Goal: Task Accomplishment & Management: Complete application form

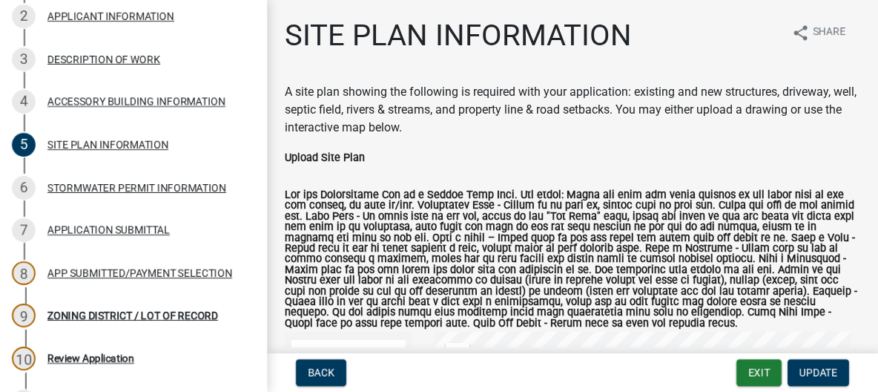
scroll to position [317, 0]
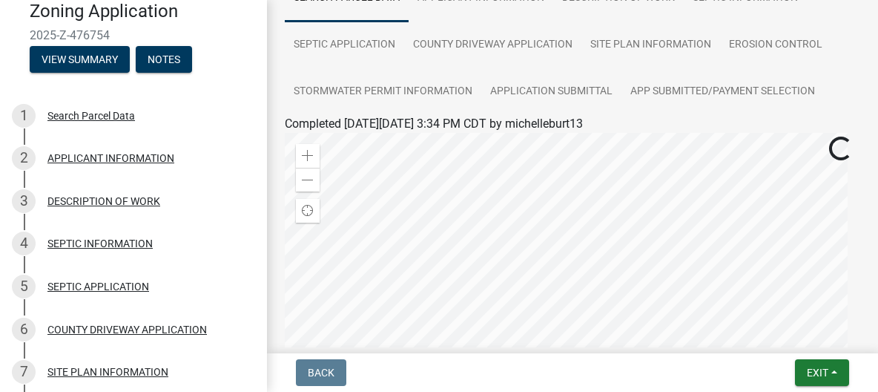
scroll to position [93, 0]
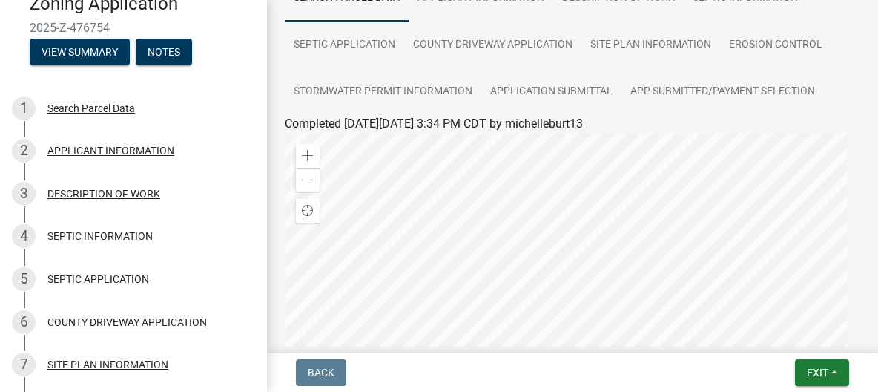
click at [837, 154] on div at bounding box center [573, 318] width 576 height 371
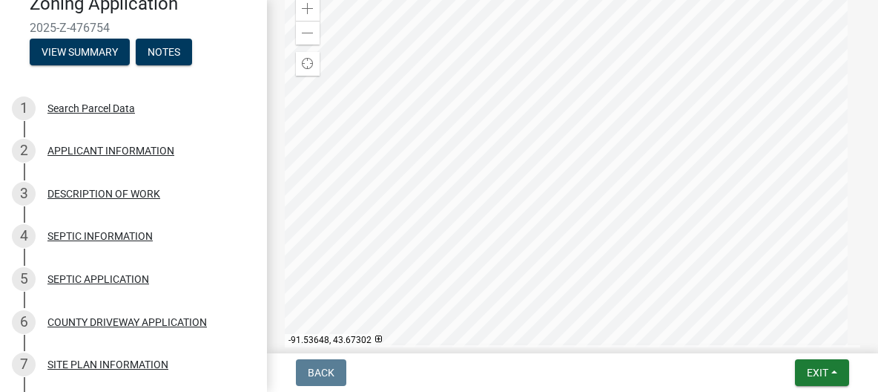
scroll to position [286, 0]
click at [129, 317] on div "COUNTY DRIVEWAY APPLICATION" at bounding box center [126, 322] width 159 height 10
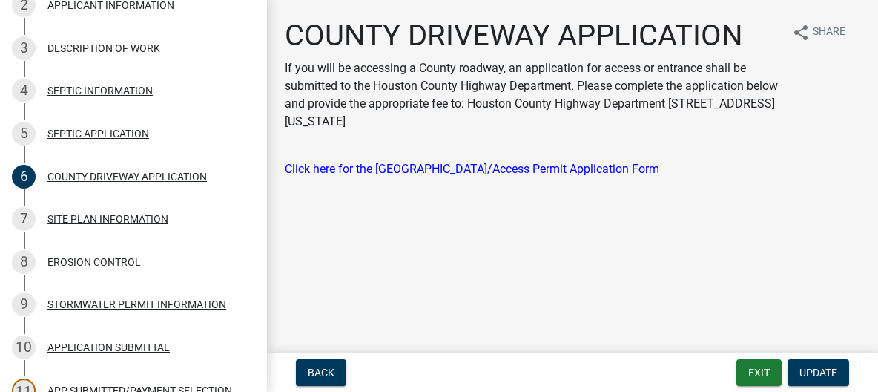
scroll to position [248, 0]
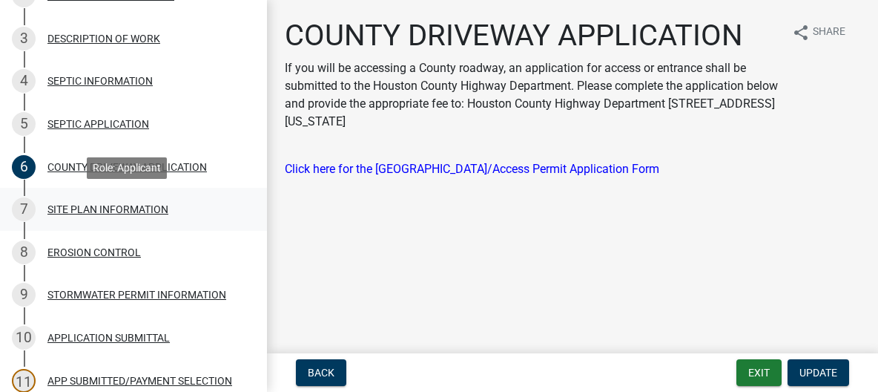
click at [105, 208] on div "SITE PLAN INFORMATION" at bounding box center [107, 209] width 121 height 10
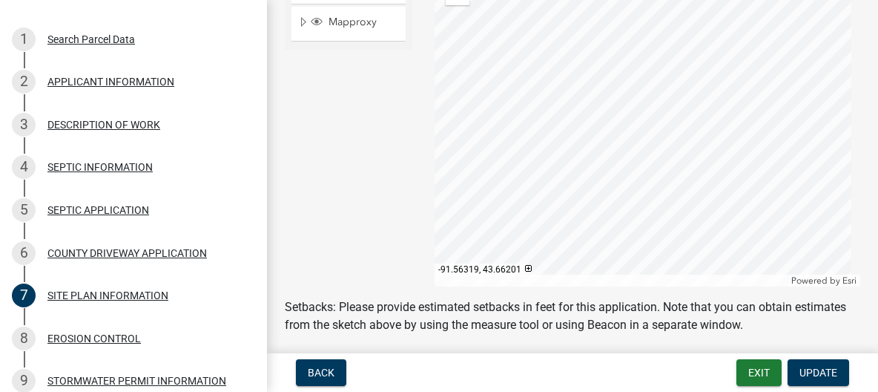
scroll to position [156, 0]
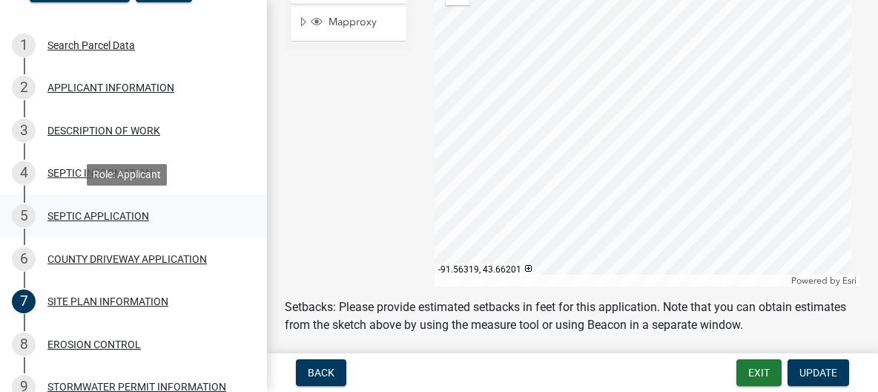
click at [87, 214] on div "SEPTIC APPLICATION" at bounding box center [98, 216] width 102 height 10
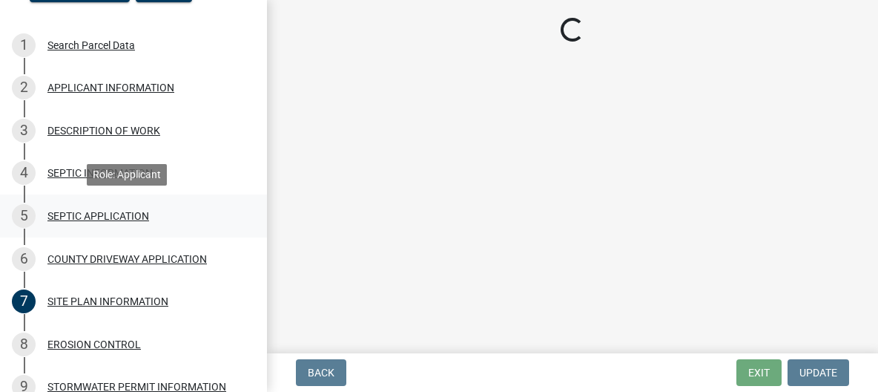
scroll to position [0, 0]
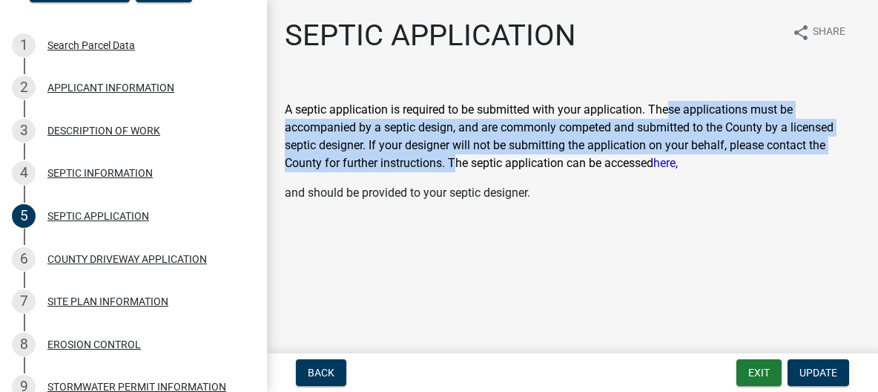
drag, startPoint x: 670, startPoint y: 117, endPoint x: 455, endPoint y: 158, distance: 218.2
click at [455, 158] on p "A septic application is required to be submitted with your application. These a…" at bounding box center [573, 136] width 576 height 71
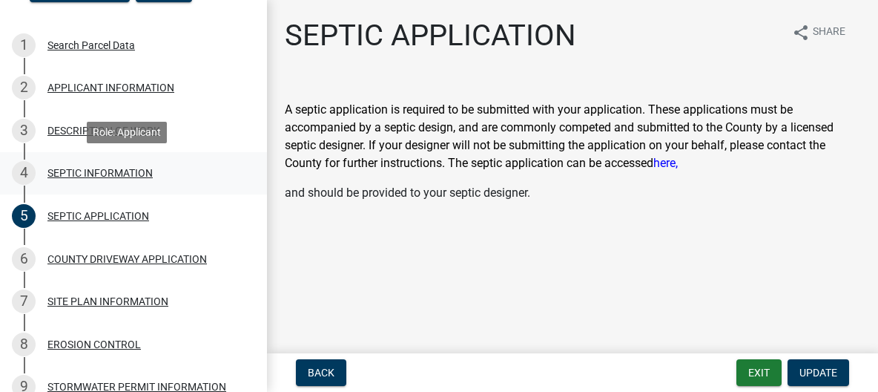
click at [109, 168] on div "SEPTIC INFORMATION" at bounding box center [99, 173] width 105 height 10
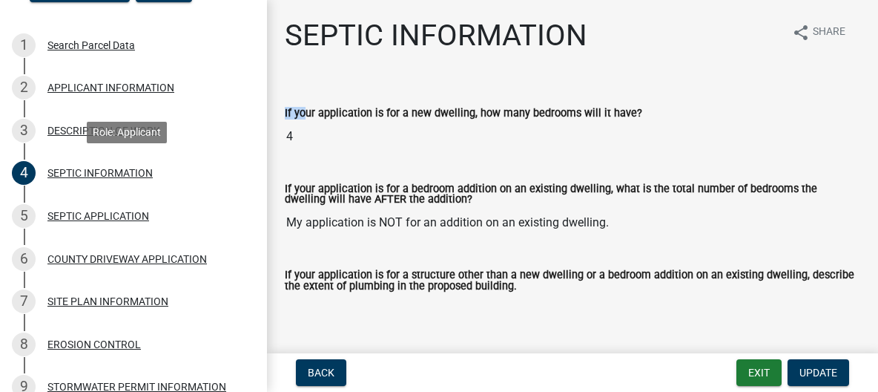
drag, startPoint x: 109, startPoint y: 165, endPoint x: 319, endPoint y: 101, distance: 219.6
click at [267, 101] on div "Zoning Application 2025-Z-476754 View Summary Notes 1 Search Parcel Data 2 APPL…" at bounding box center [133, 196] width 267 height 392
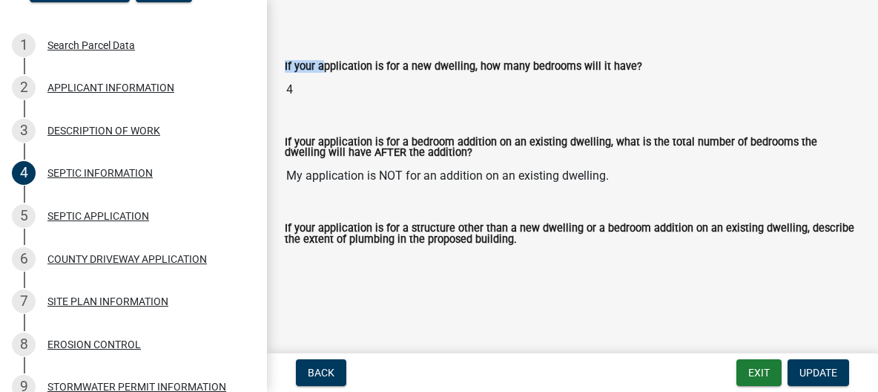
scroll to position [47, 0]
click at [128, 128] on div "DESCRIPTION OF WORK" at bounding box center [103, 130] width 113 height 10
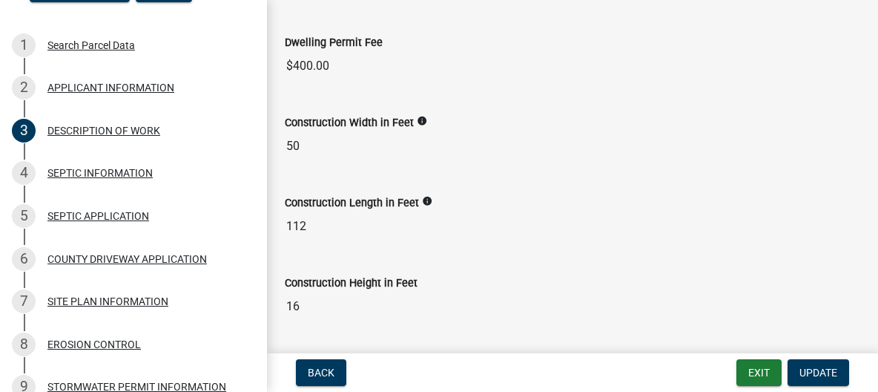
scroll to position [412, 0]
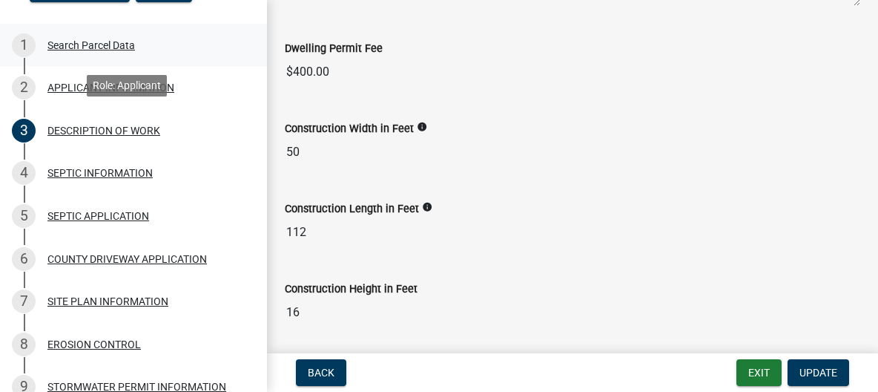
click at [69, 40] on div "Search Parcel Data" at bounding box center [91, 45] width 88 height 10
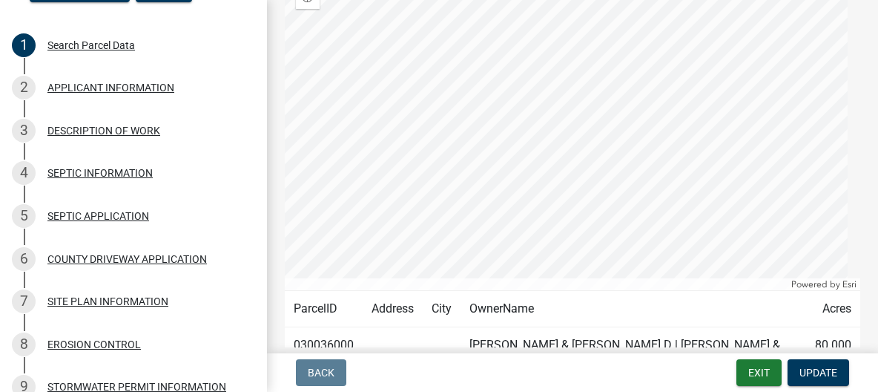
scroll to position [185, 0]
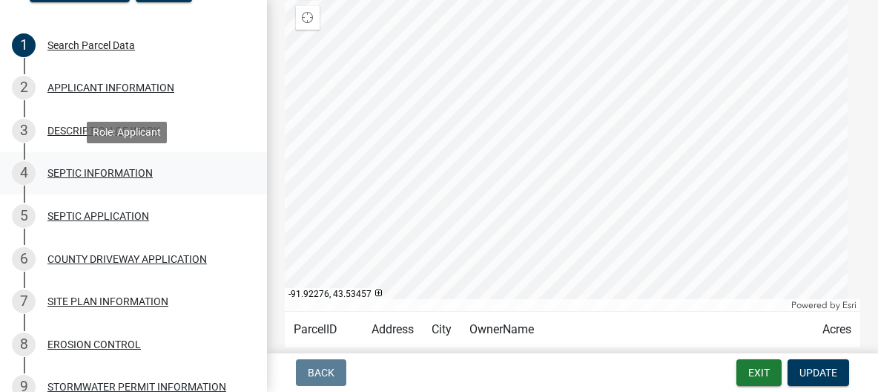
click at [116, 172] on div "SEPTIC INFORMATION" at bounding box center [99, 173] width 105 height 10
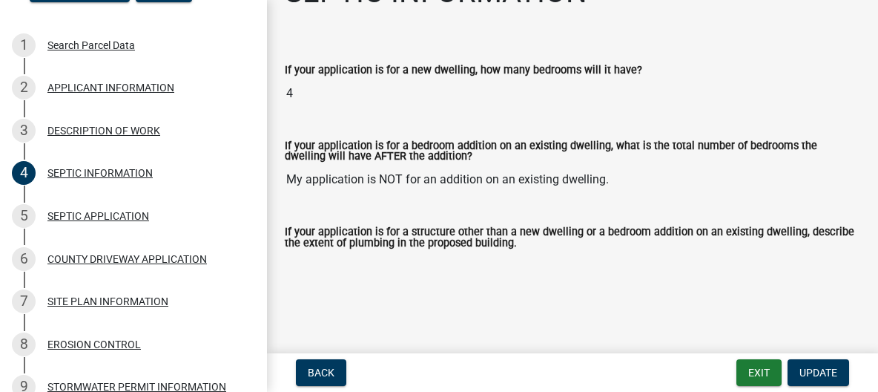
scroll to position [47, 0]
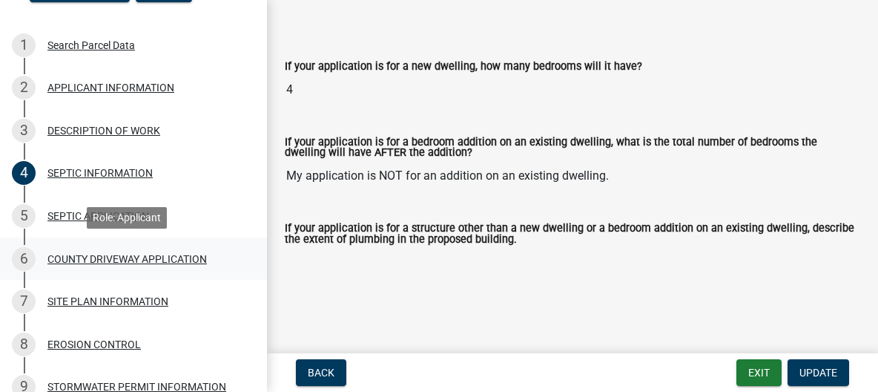
click at [108, 256] on div "COUNTY DRIVEWAY APPLICATION" at bounding box center [126, 259] width 159 height 10
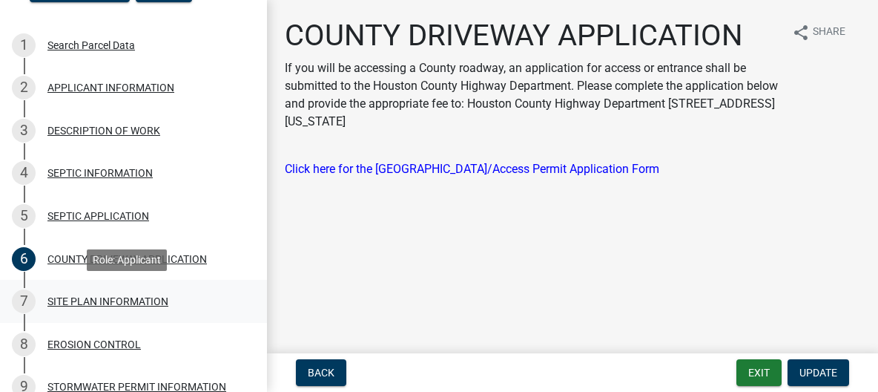
click at [105, 295] on div "7 SITE PLAN INFORMATION" at bounding box center [127, 301] width 231 height 24
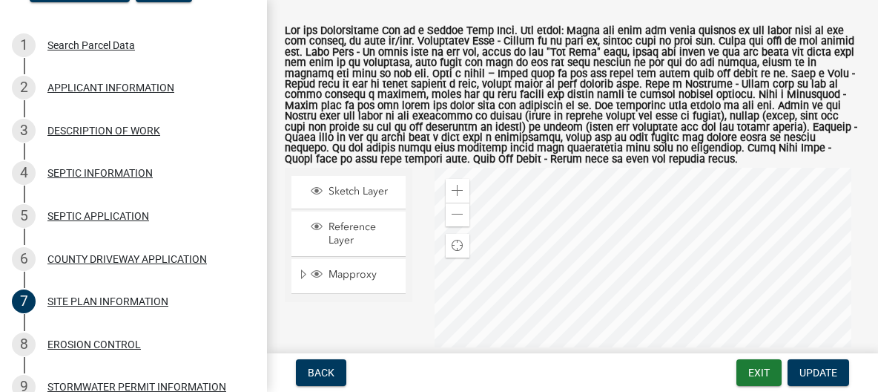
scroll to position [162, 0]
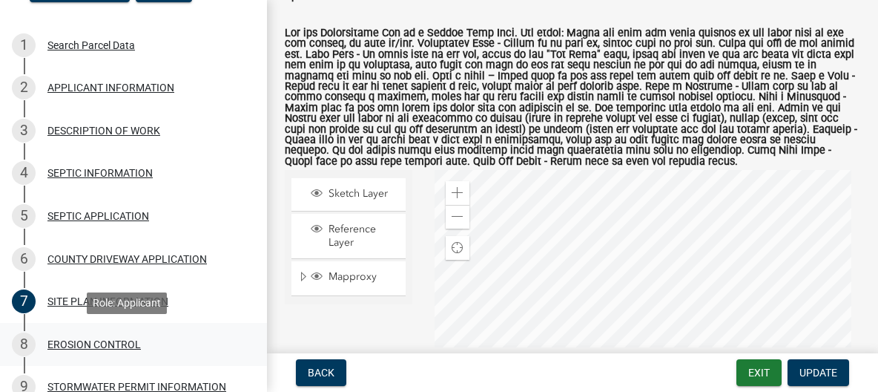
click at [111, 340] on div "EROSION CONTROL" at bounding box center [93, 344] width 93 height 10
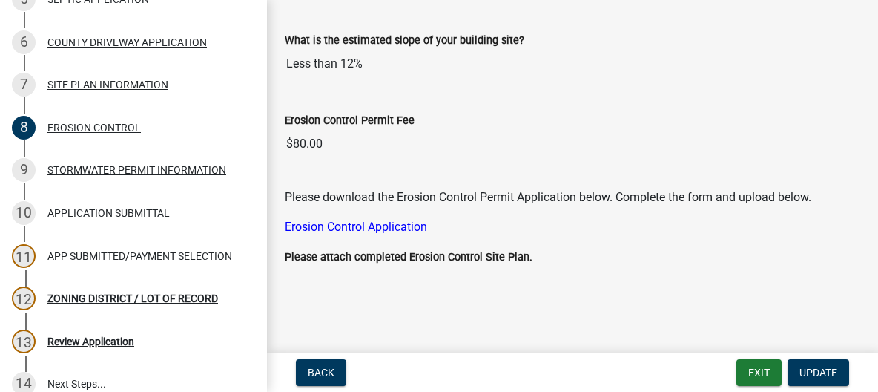
scroll to position [377, 0]
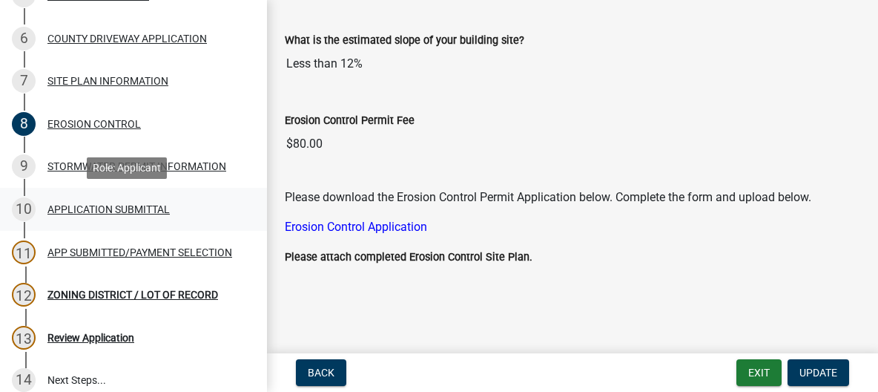
click at [76, 209] on div "APPLICATION SUBMITTAL" at bounding box center [108, 209] width 122 height 10
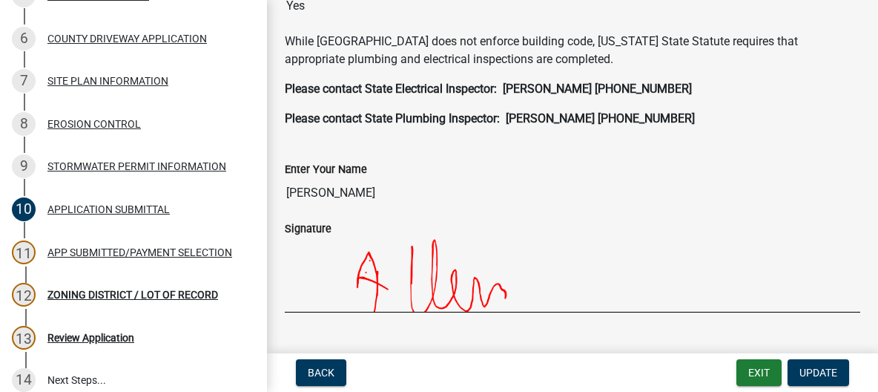
scroll to position [504, 0]
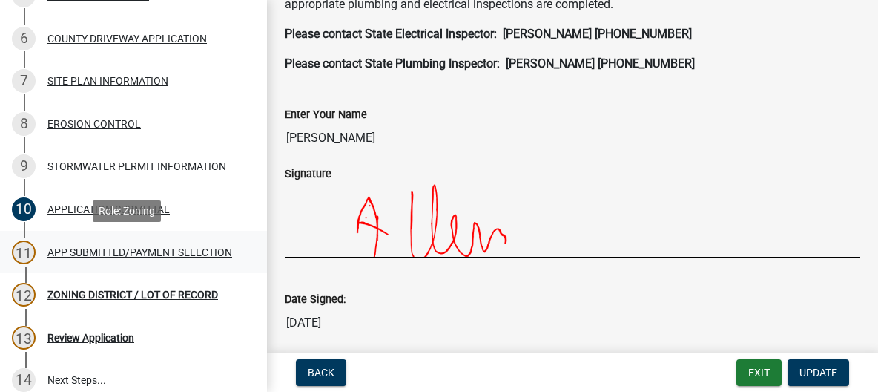
click at [23, 246] on div "11" at bounding box center [24, 252] width 24 height 24
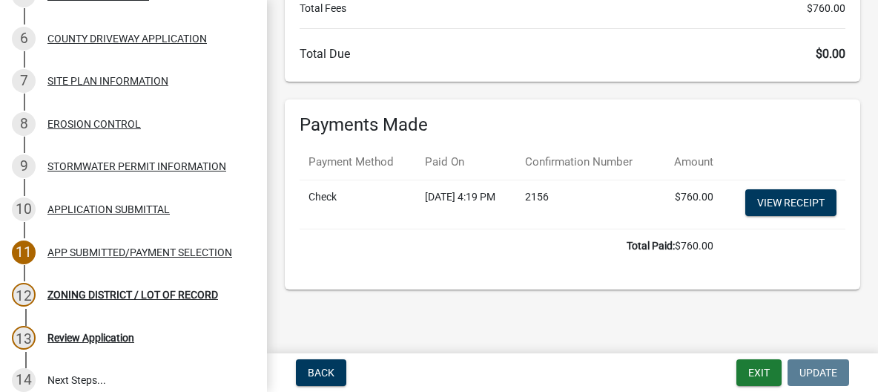
scroll to position [412, 0]
click at [27, 297] on div "12" at bounding box center [24, 295] width 24 height 24
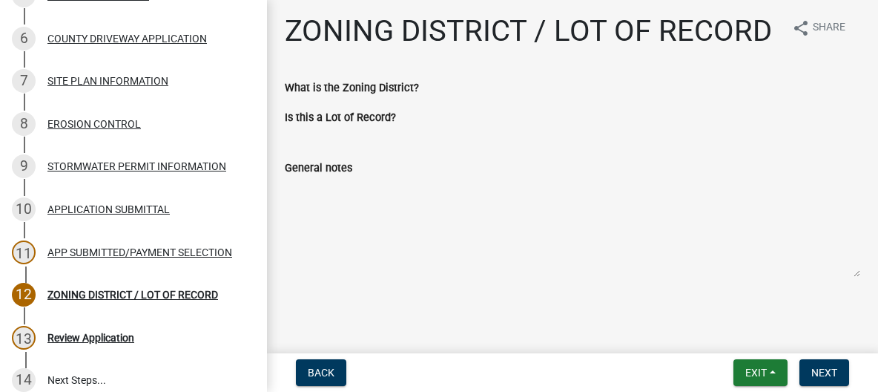
scroll to position [40, 0]
click at [33, 337] on div "13" at bounding box center [24, 338] width 24 height 24
click at [27, 332] on div "13" at bounding box center [24, 338] width 24 height 24
click at [85, 335] on div "Review Application" at bounding box center [90, 337] width 87 height 10
click at [96, 309] on link "12 ZONING DISTRICT / LOT OF RECORD" at bounding box center [133, 294] width 267 height 43
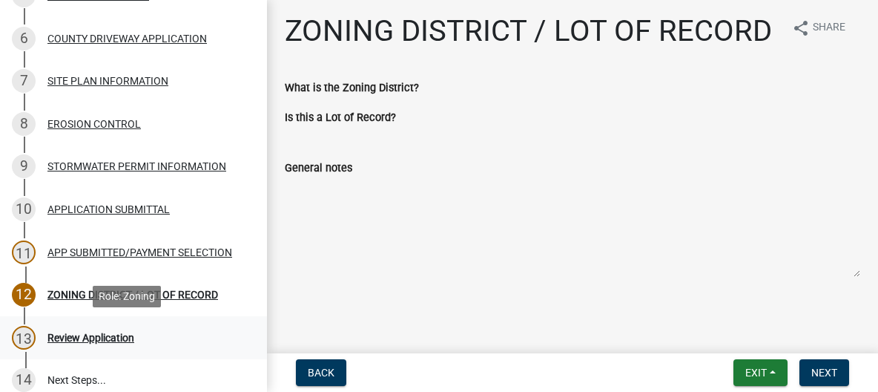
click at [88, 330] on div "13 Review Application" at bounding box center [127, 338] width 231 height 24
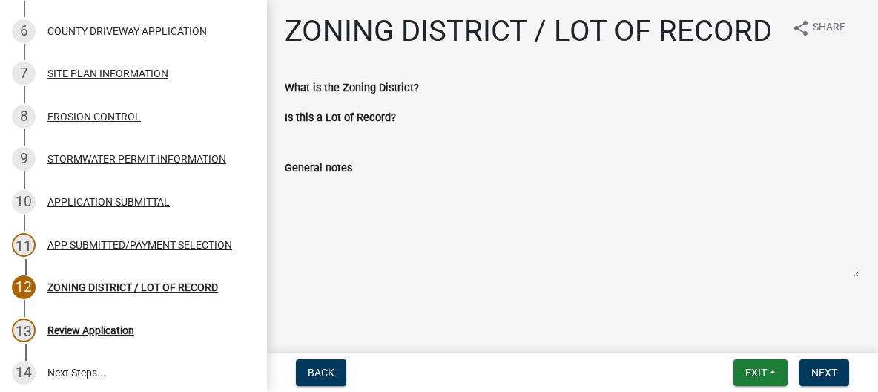
scroll to position [392, 0]
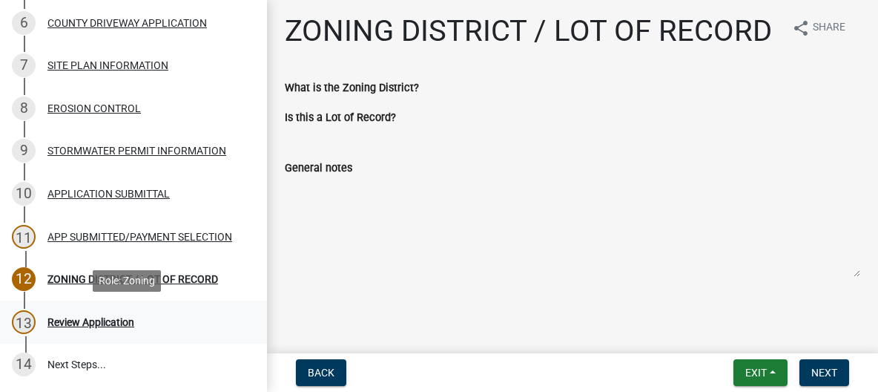
click at [90, 320] on div "Review Application" at bounding box center [90, 322] width 87 height 10
click at [89, 320] on div "Review Application" at bounding box center [90, 322] width 87 height 10
click at [89, 319] on div "Review Application" at bounding box center [90, 322] width 87 height 10
click at [64, 363] on link "14 Next Steps..." at bounding box center [133, 364] width 267 height 43
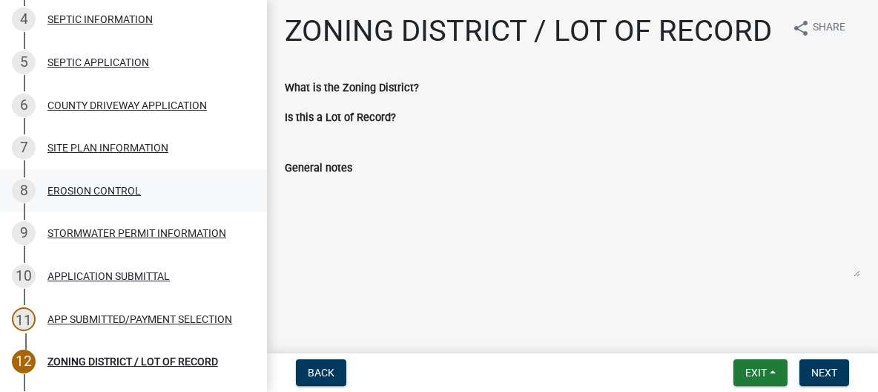
scroll to position [308, 0]
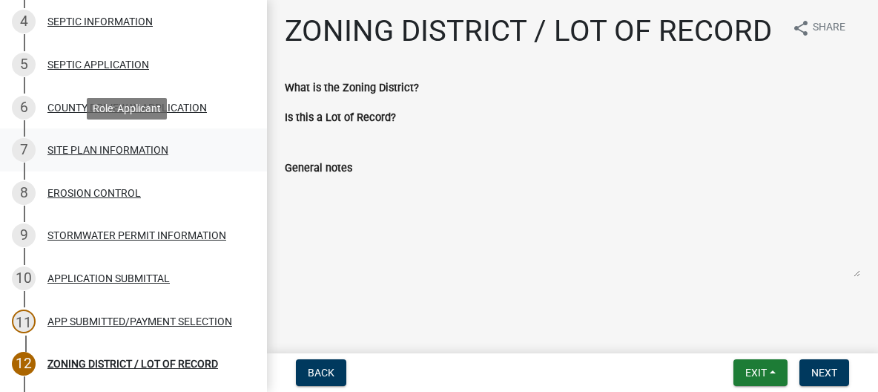
click at [90, 143] on div "7 SITE PLAN INFORMATION" at bounding box center [127, 150] width 231 height 24
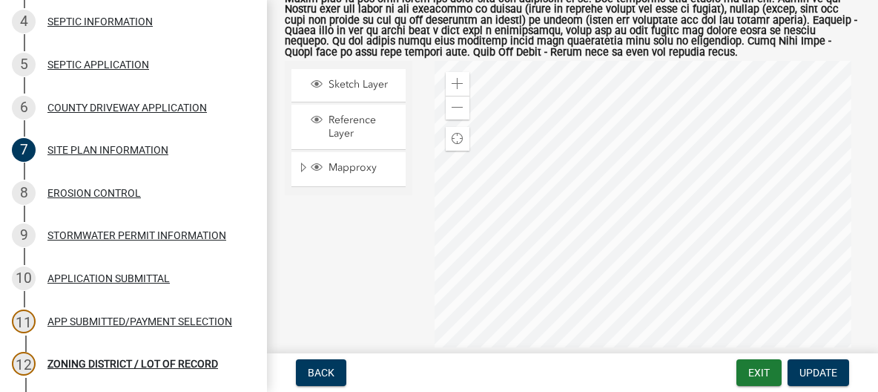
scroll to position [279, 0]
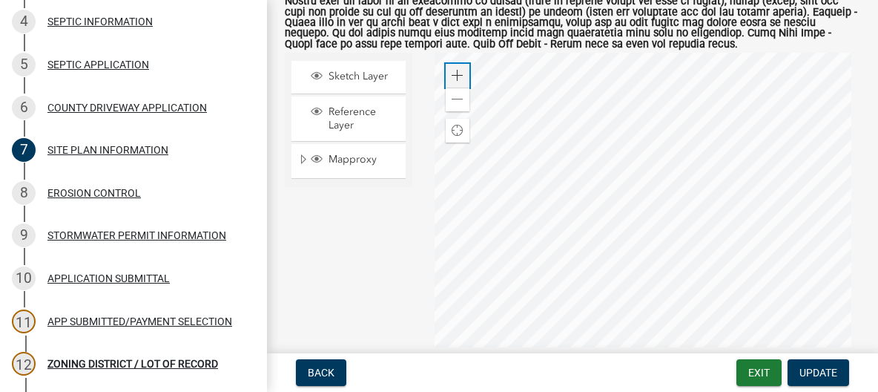
click at [455, 82] on span at bounding box center [458, 76] width 12 height 12
click at [685, 141] on div at bounding box center [648, 238] width 426 height 371
click at [676, 201] on div at bounding box center [648, 238] width 426 height 371
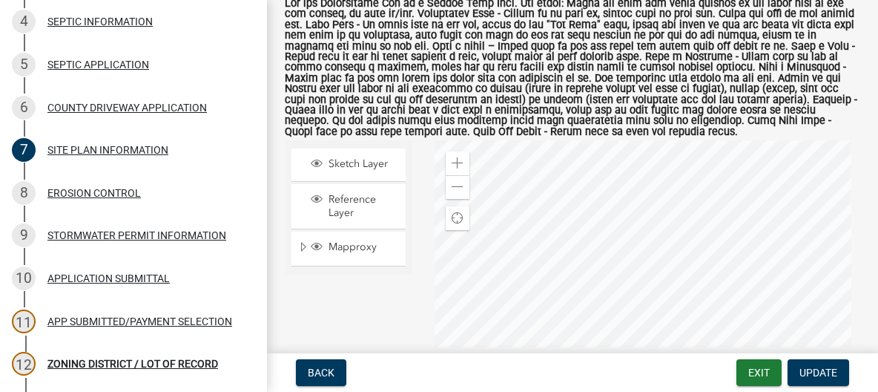
scroll to position [197, 0]
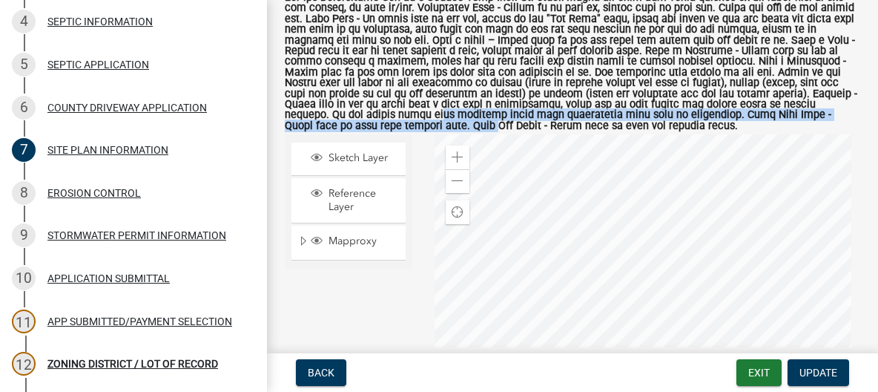
drag, startPoint x: 822, startPoint y: 126, endPoint x: 782, endPoint y: 110, distance: 43.2
click at [782, 110] on label at bounding box center [573, 62] width 576 height 139
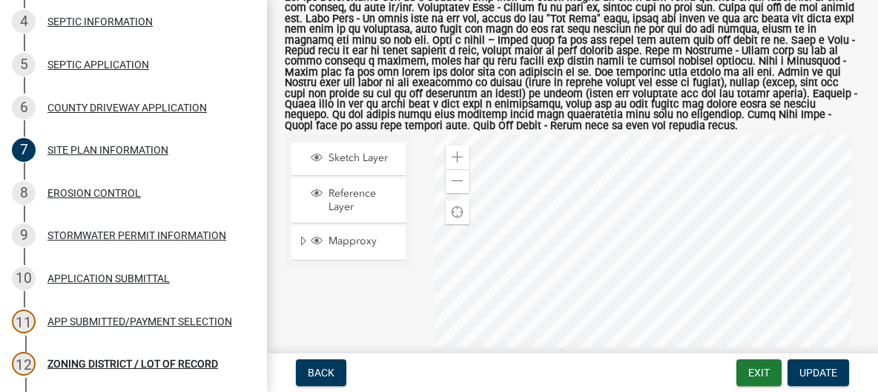
click at [789, 110] on label at bounding box center [573, 62] width 576 height 139
click at [453, 163] on span at bounding box center [458, 157] width 12 height 12
click at [593, 244] on div at bounding box center [648, 319] width 426 height 371
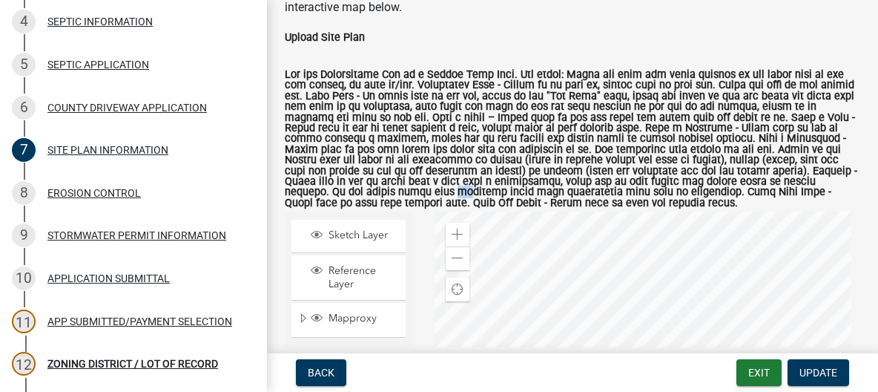
scroll to position [123, 0]
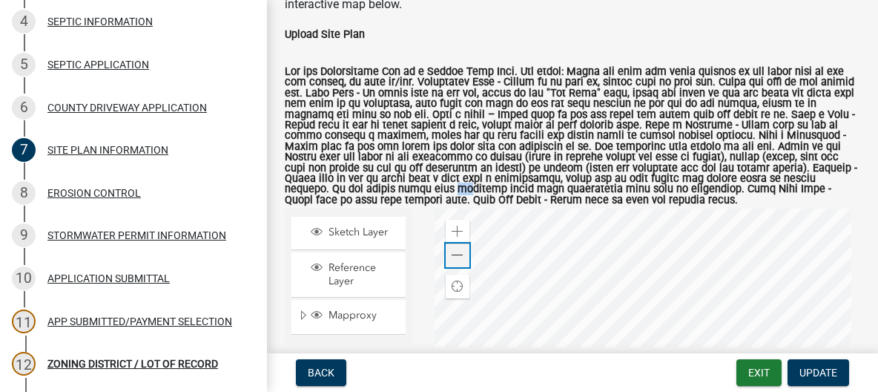
click at [455, 261] on span at bounding box center [458, 255] width 12 height 12
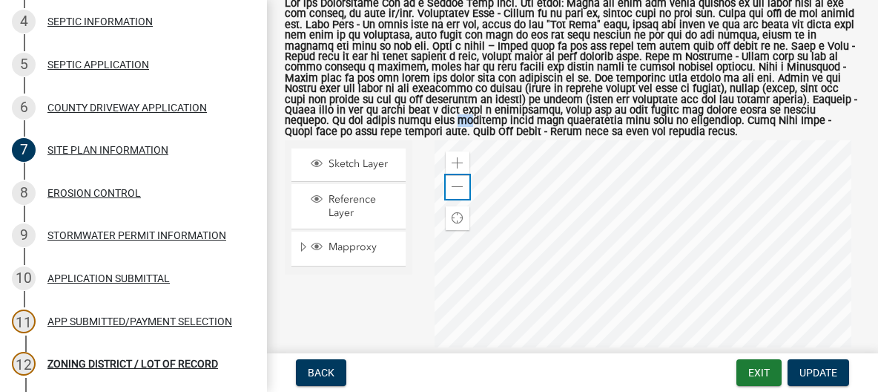
scroll to position [170, 0]
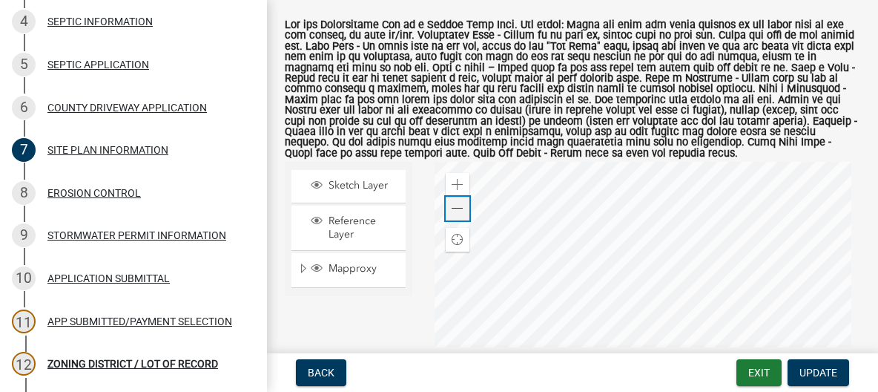
click at [450, 213] on div "Zoom out" at bounding box center [458, 209] width 24 height 24
